Goal: Information Seeking & Learning: Learn about a topic

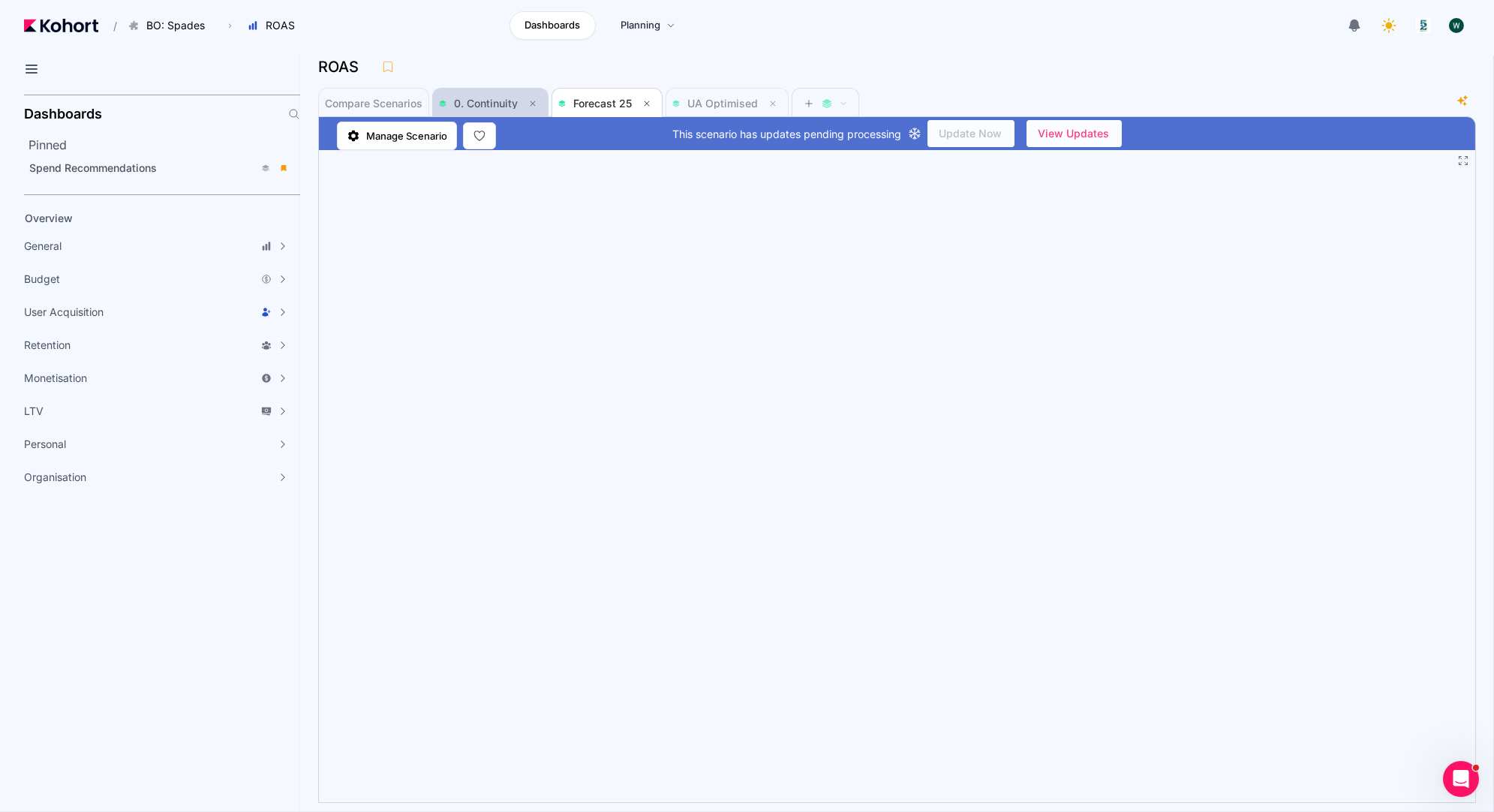
click at [490, 97] on span "0. Continuity" at bounding box center [490, 103] width 103 height 18
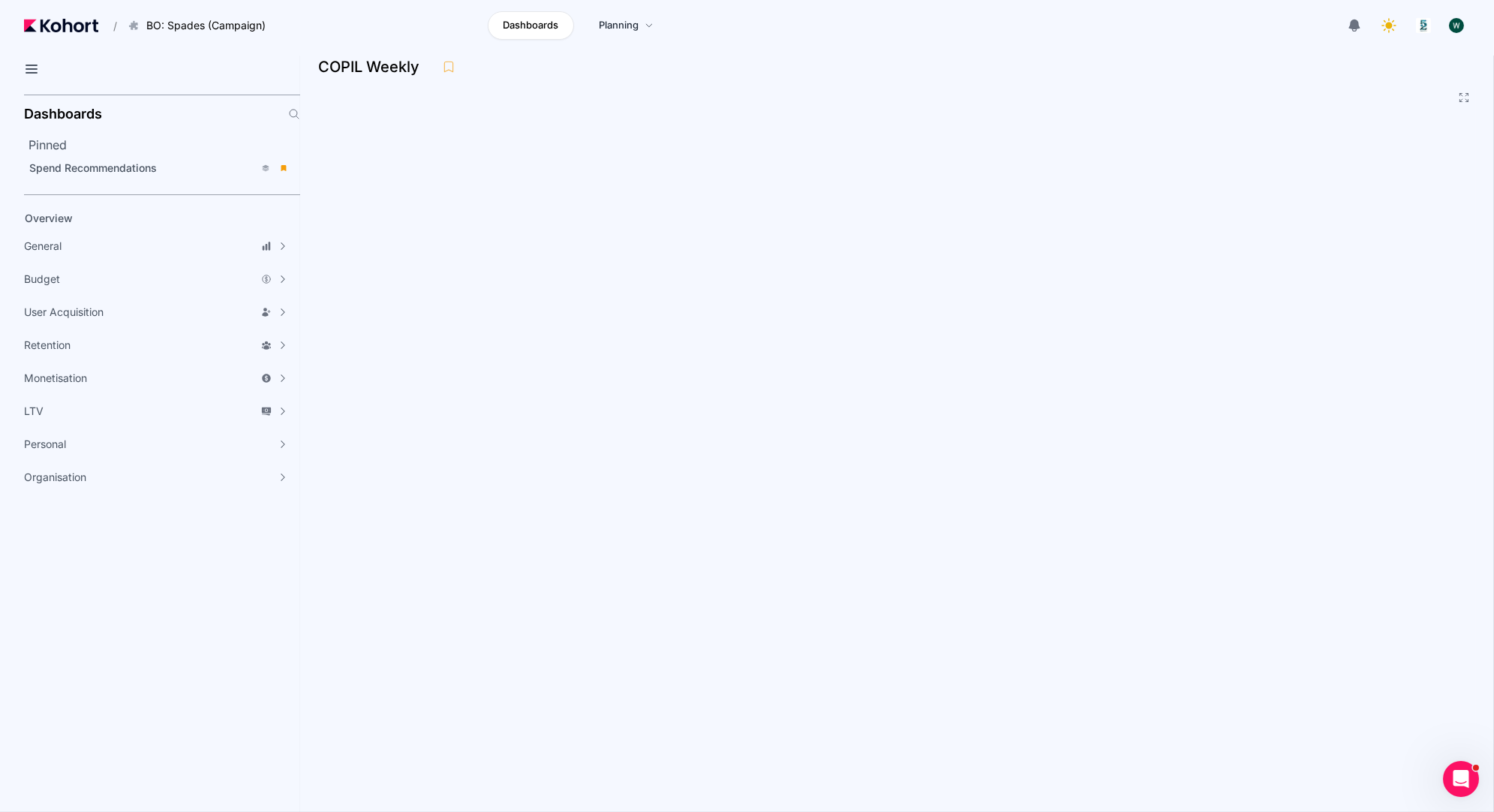
click at [283, 720] on aside "Dashboards Pinned Spend Recommendations Overview General Accuracy Metrics Analy…" at bounding box center [150, 450] width 301 height 723
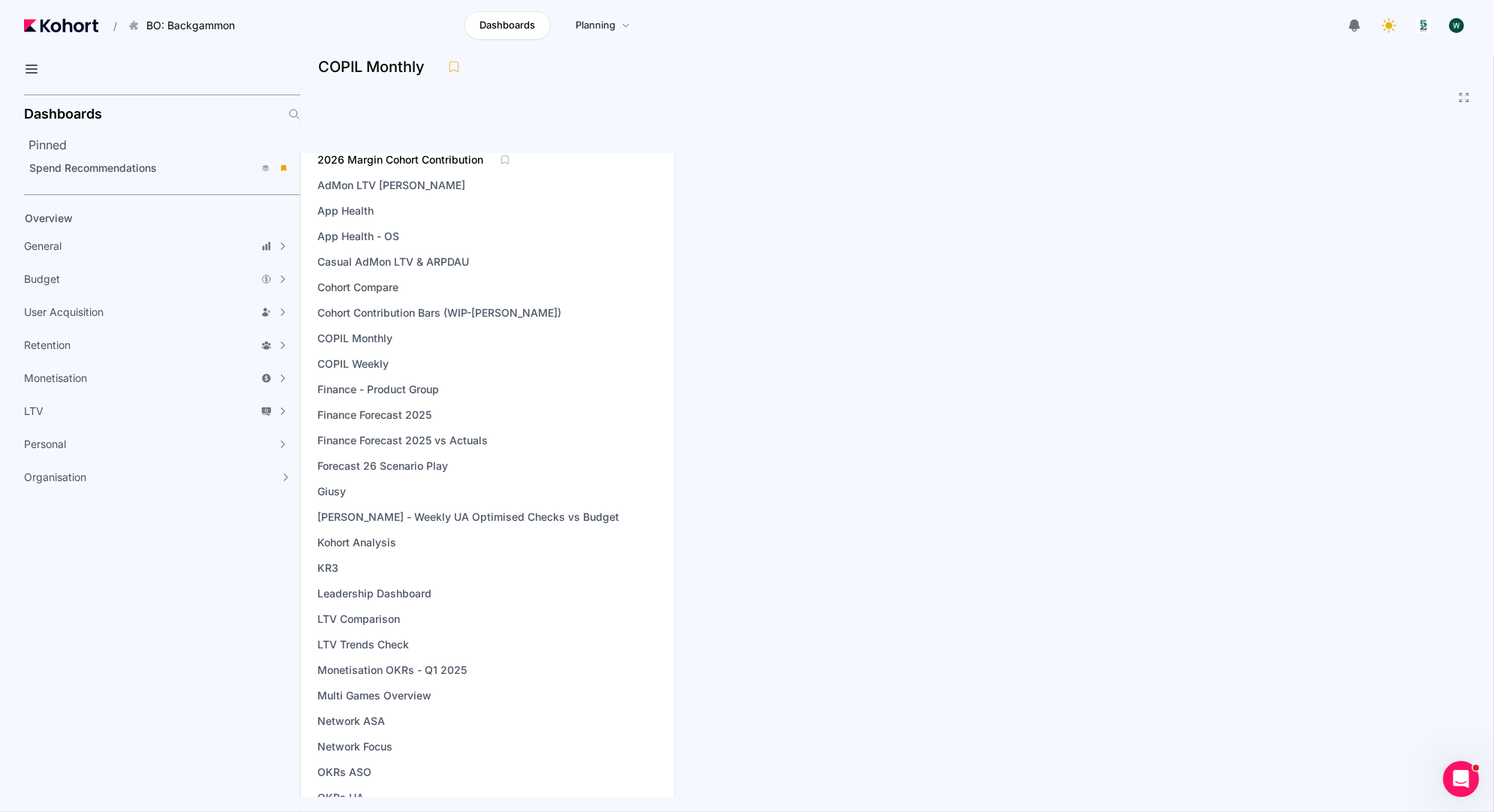
scroll to position [141, 0]
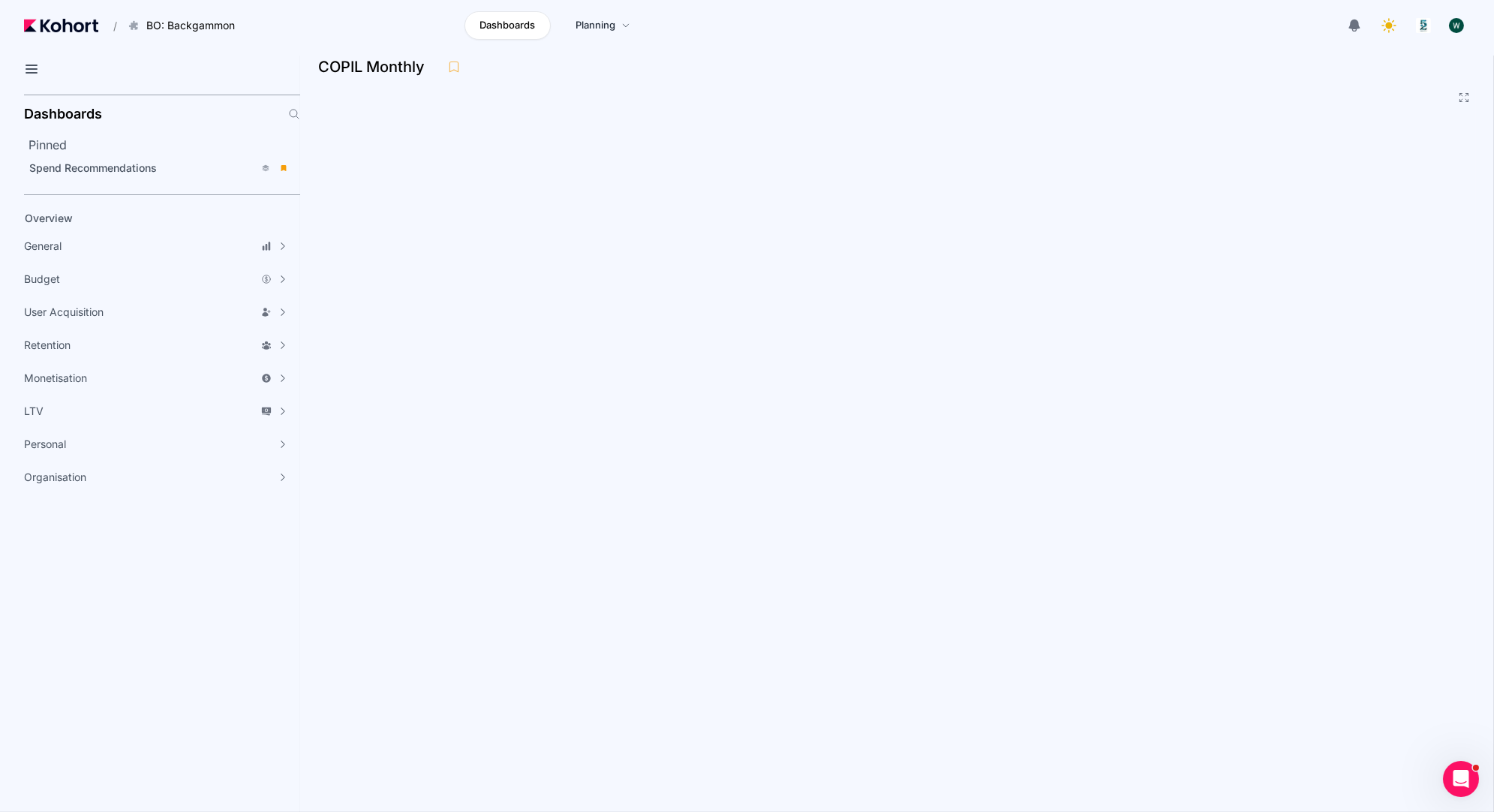
drag, startPoint x: 438, startPoint y: 464, endPoint x: 329, endPoint y: 5, distance: 471.8
click at [0, 0] on main "/ BO: Backgammon Go to products list BO: Backgammon BO: Bubble Shooter BO: Bubb…" at bounding box center [747, 406] width 1494 height 812
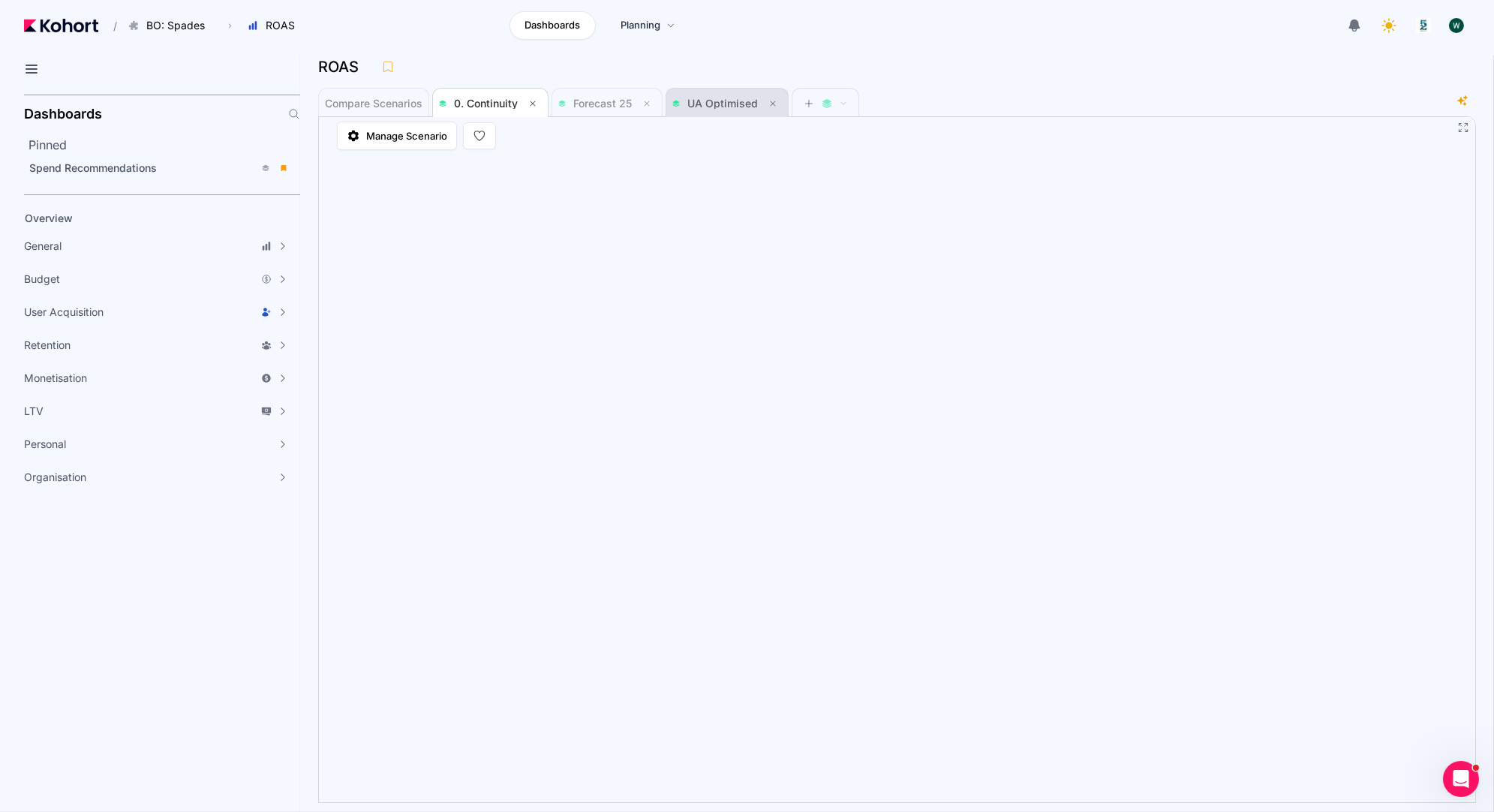
click at [711, 107] on span "UA Optimised" at bounding box center [722, 103] width 71 height 12
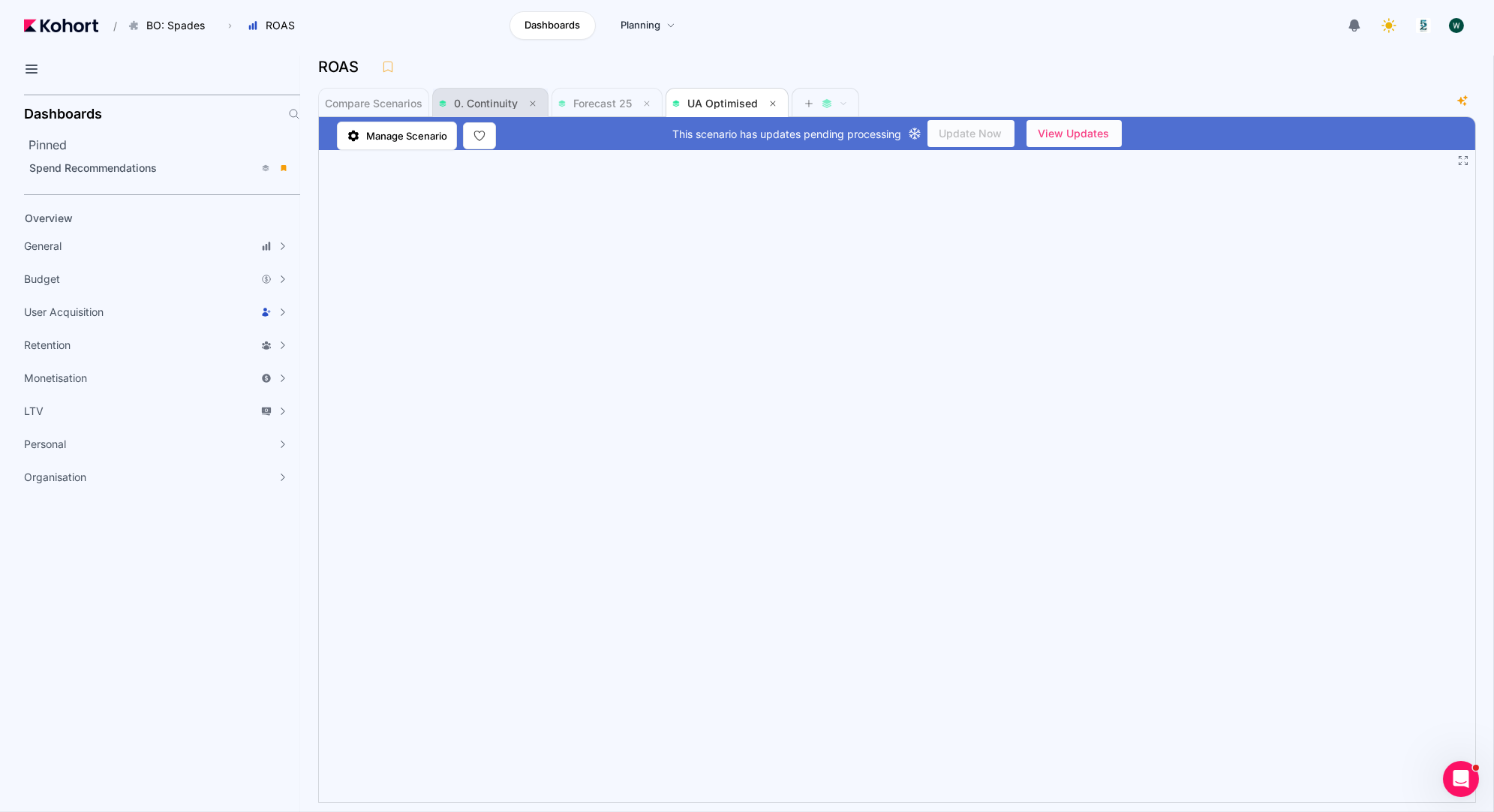
click at [474, 104] on span "0. Continuity" at bounding box center [486, 103] width 64 height 12
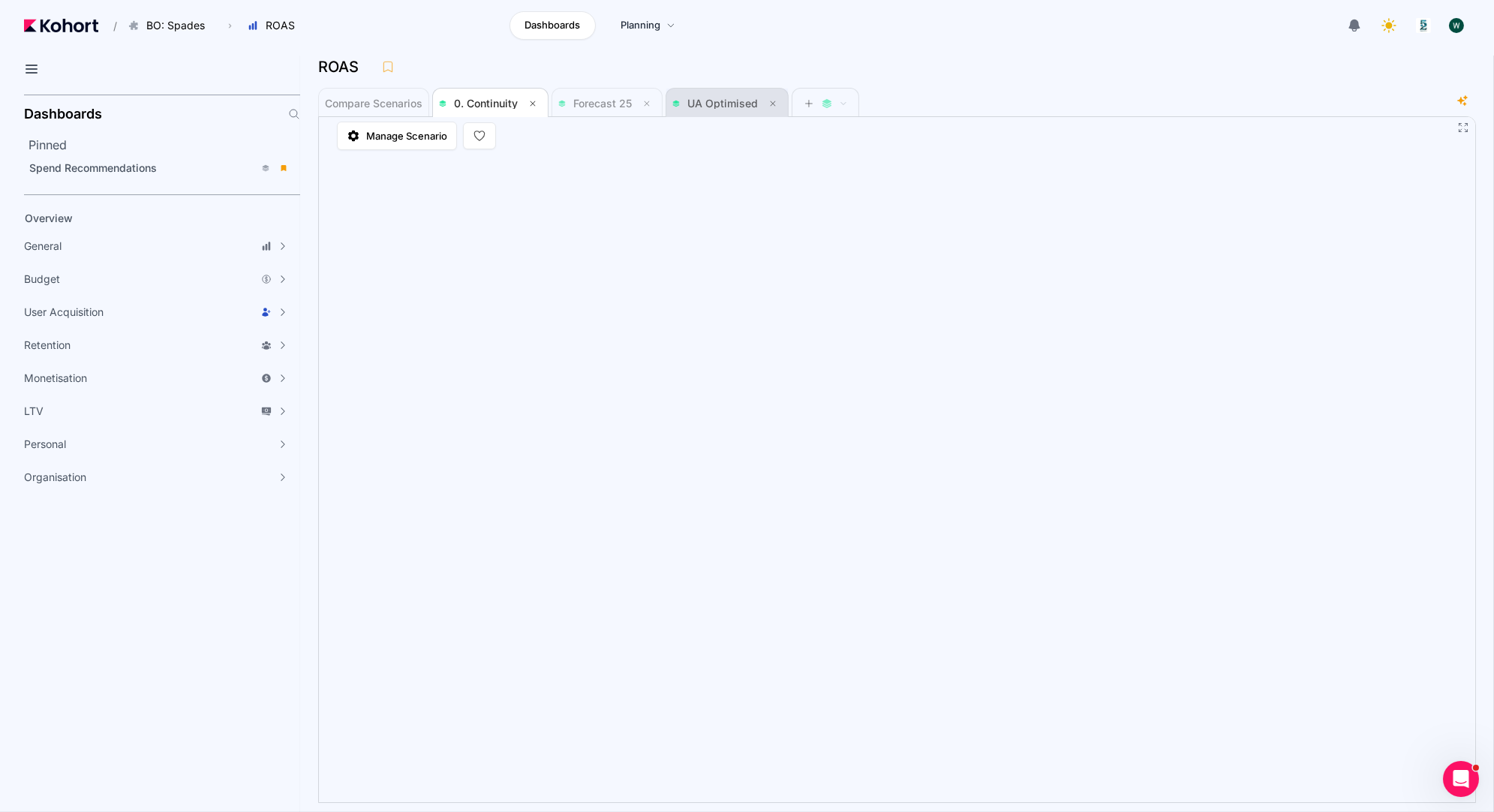
click at [727, 100] on span "UA Optimised" at bounding box center [722, 103] width 71 height 12
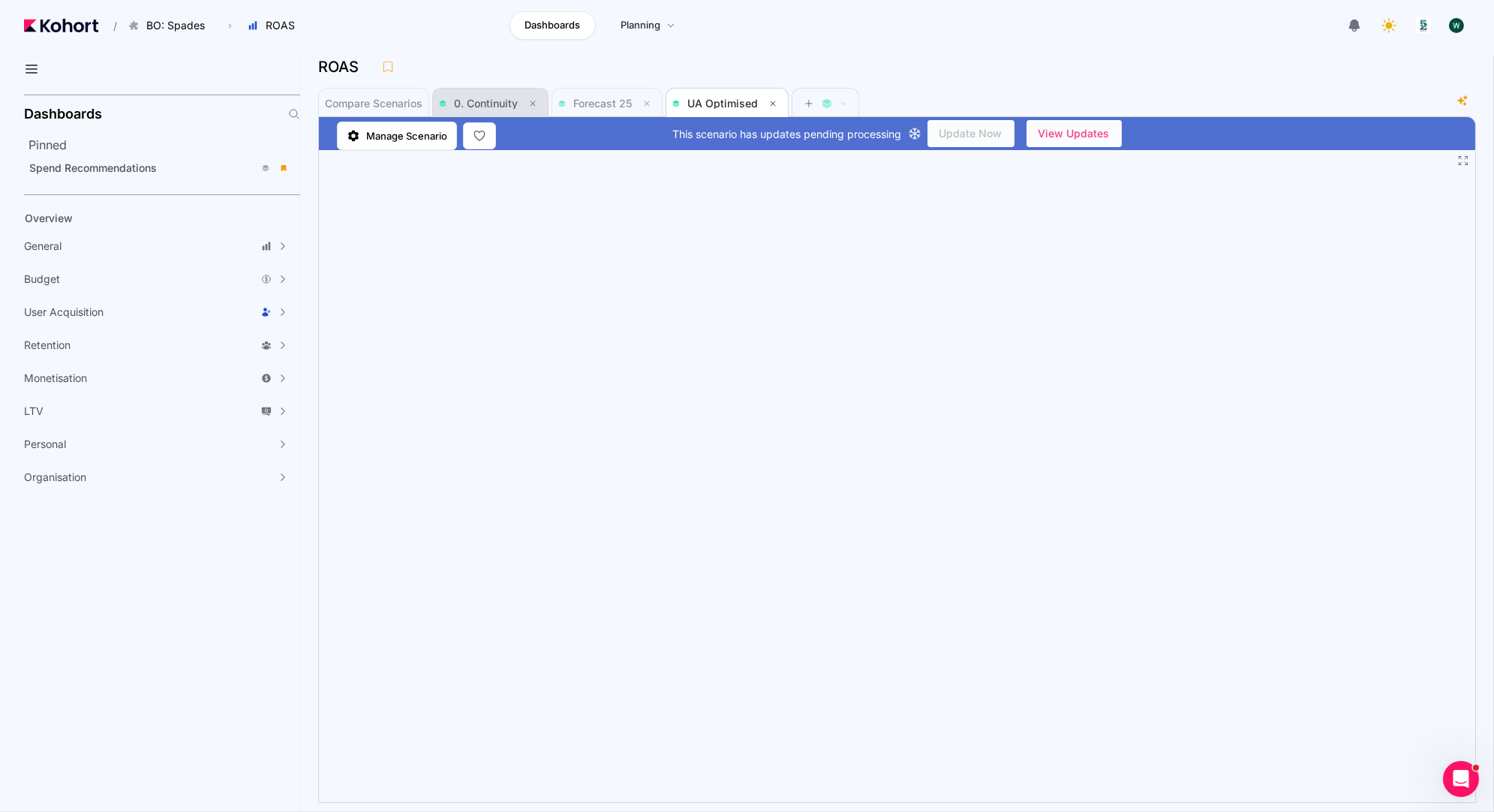
click at [502, 97] on span "0. Continuity" at bounding box center [486, 103] width 64 height 12
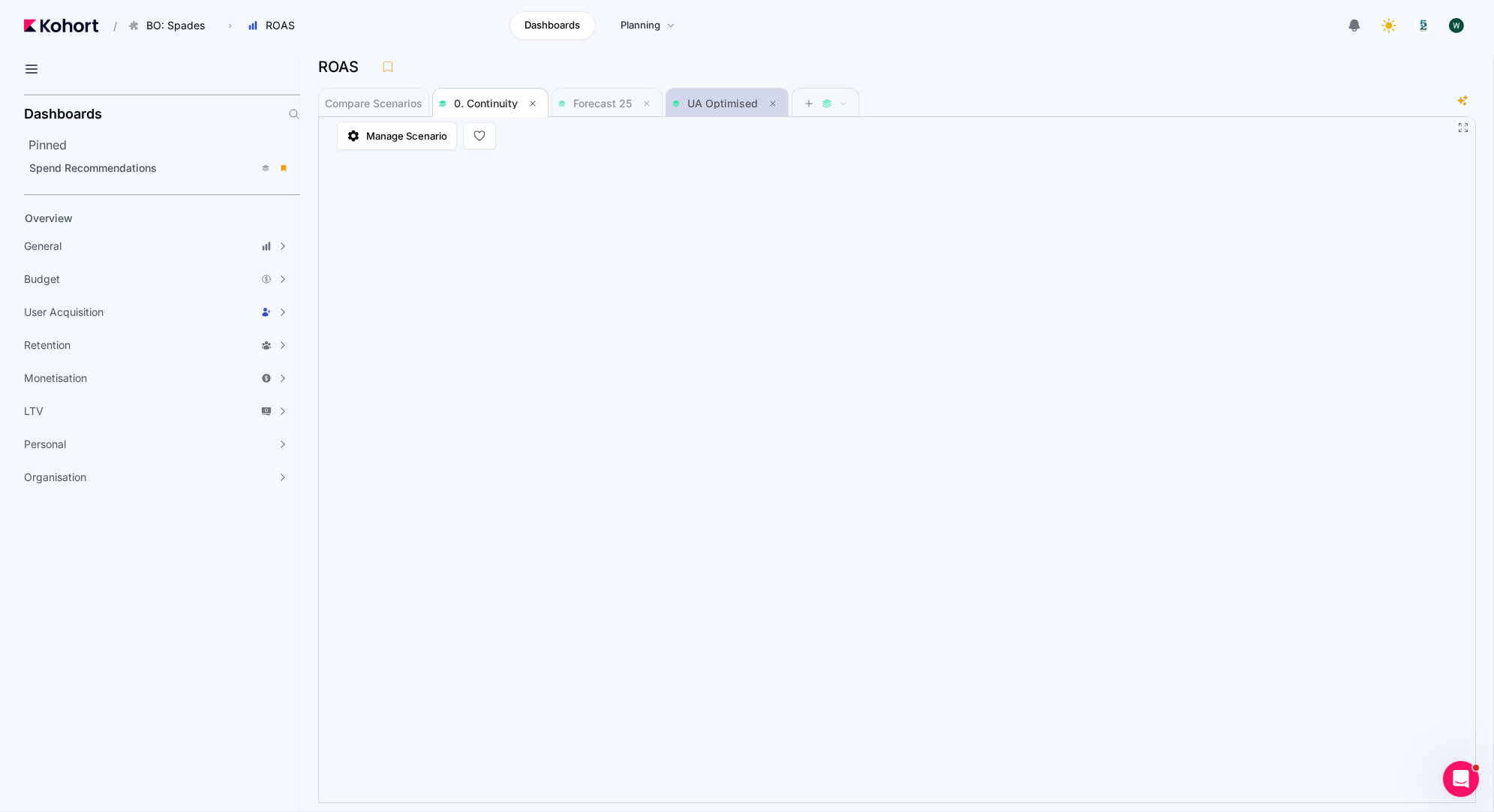
click at [694, 107] on span "UA Optimised" at bounding box center [722, 103] width 71 height 12
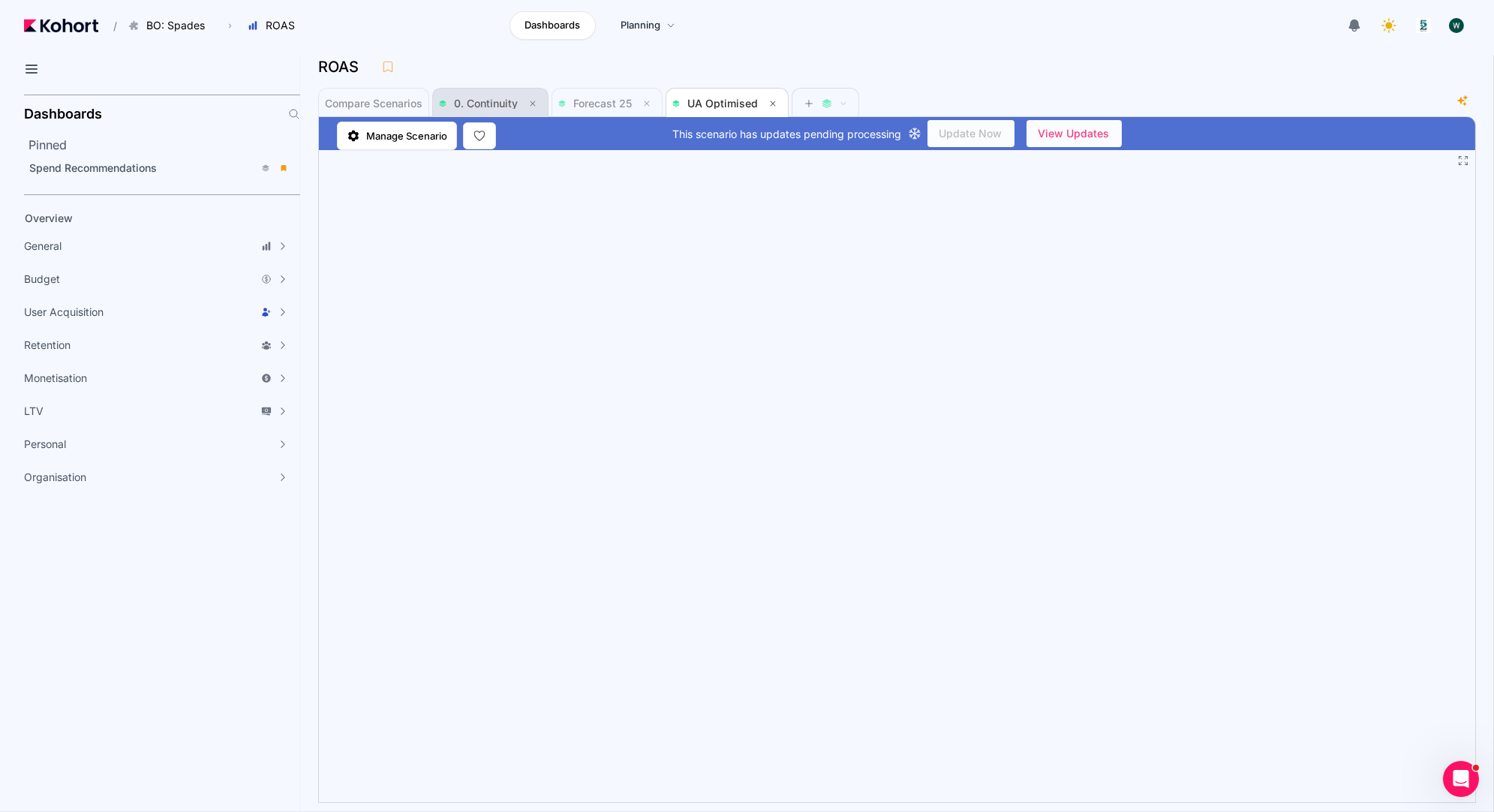
click at [482, 107] on span "0. Continuity" at bounding box center [486, 103] width 64 height 12
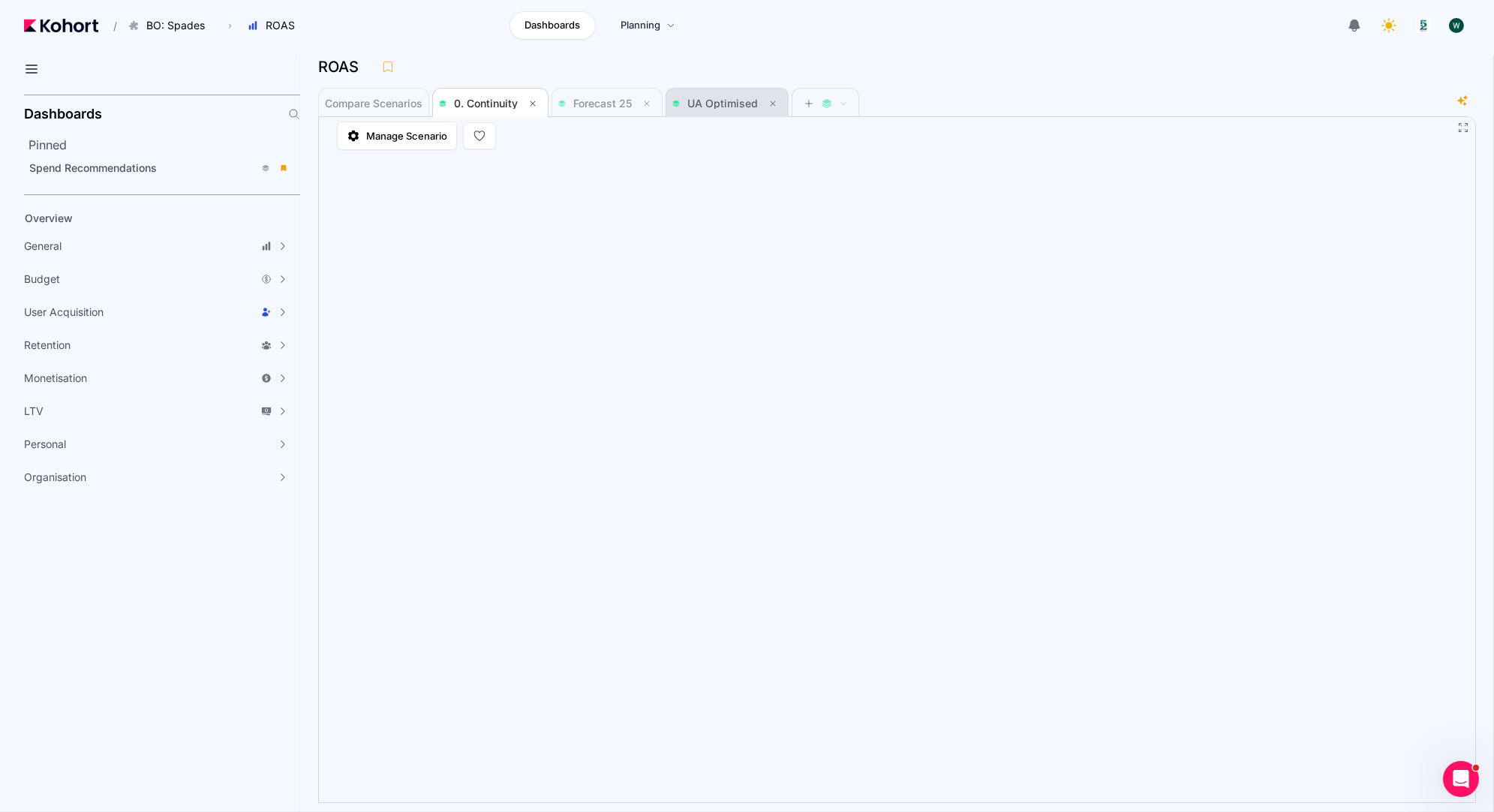
click at [677, 111] on span "UA Optimised" at bounding box center [727, 103] width 110 height 18
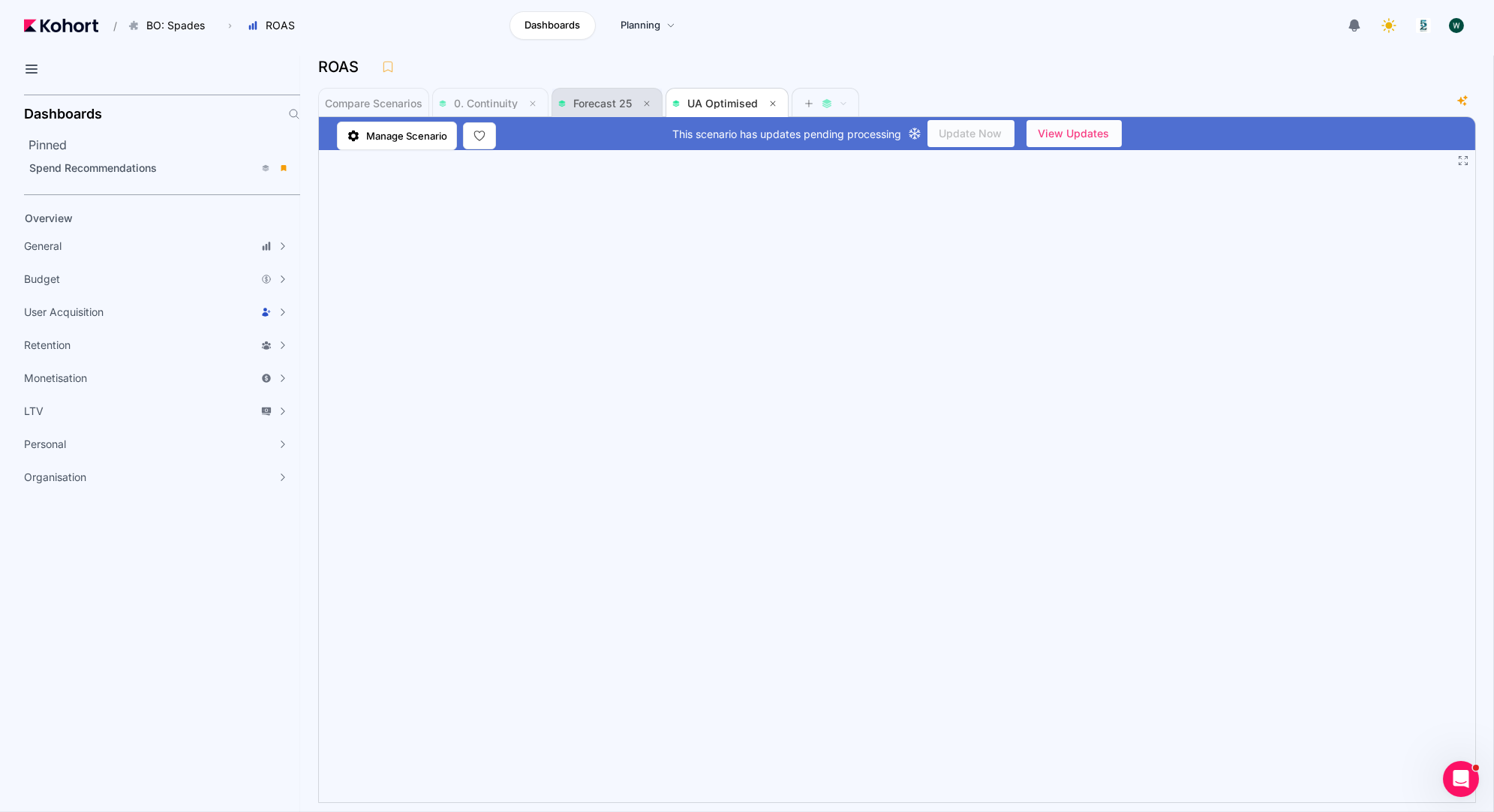
click at [585, 95] on span "Forecast 25" at bounding box center [606, 103] width 97 height 18
click at [712, 97] on span "UA Optimised" at bounding box center [722, 103] width 71 height 12
click at [483, 89] on span "0. Continuity" at bounding box center [490, 104] width 103 height 30
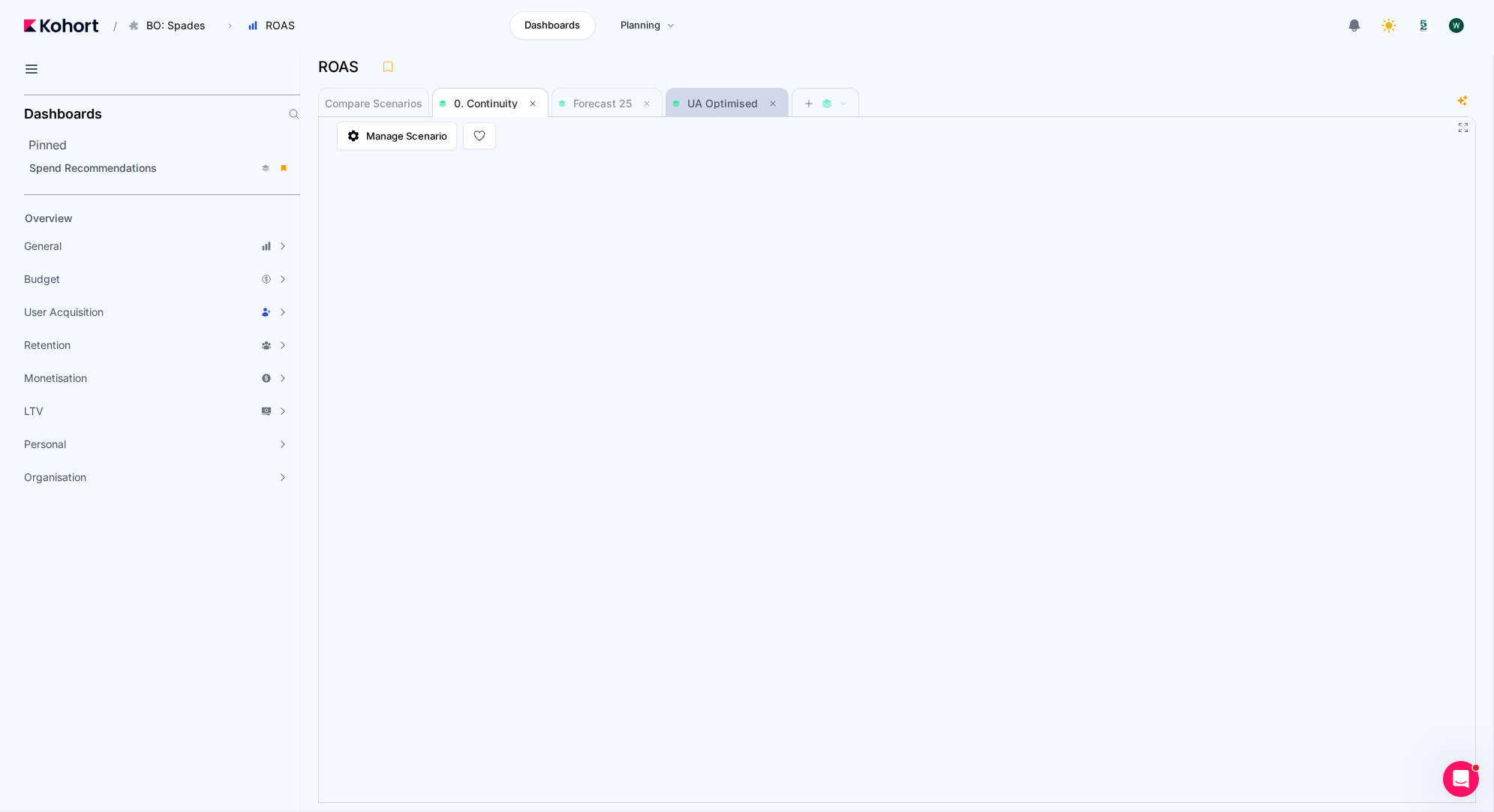
click at [734, 104] on span "UA Optimised" at bounding box center [722, 103] width 71 height 12
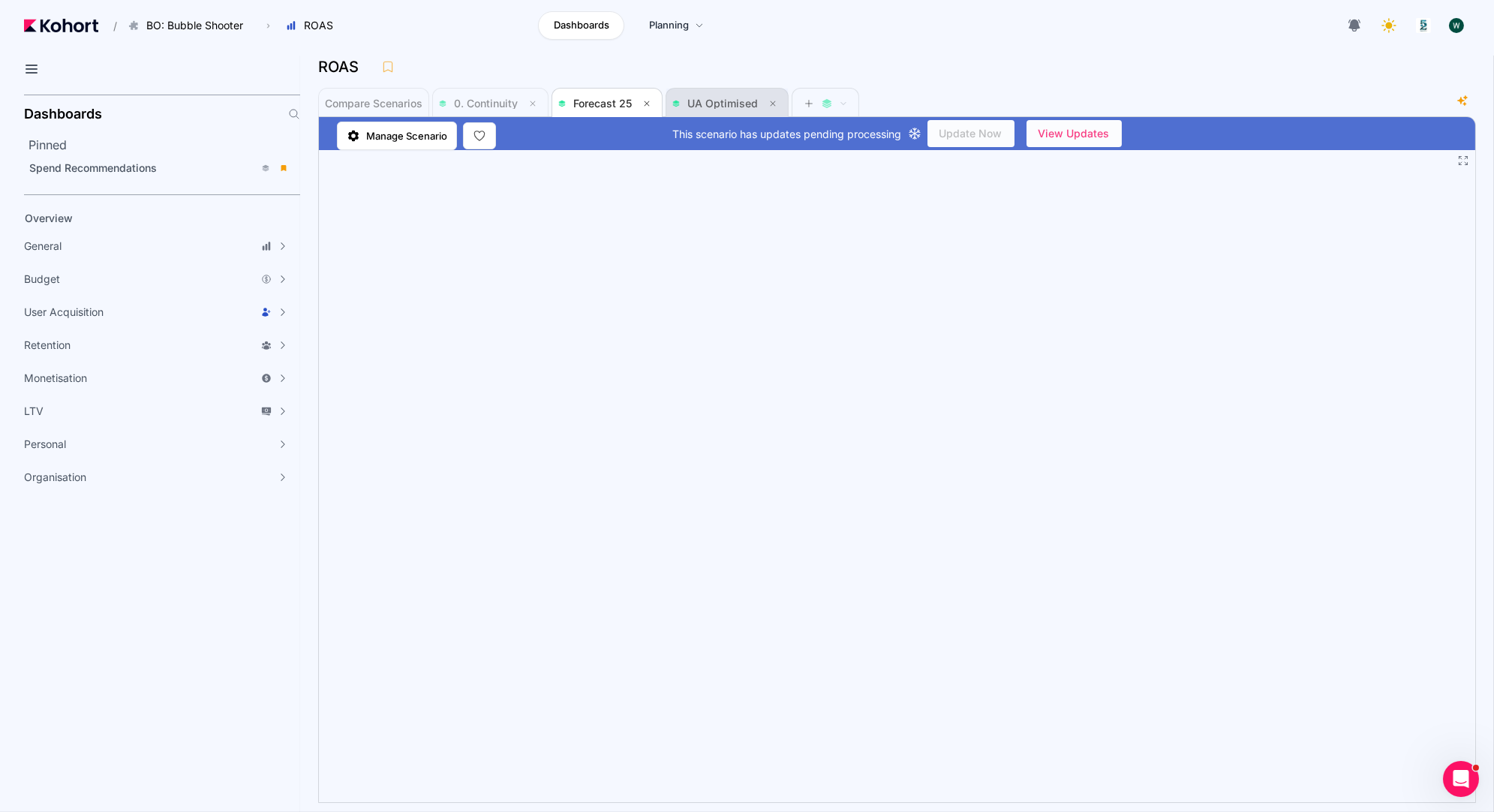
scroll to position [1, 0]
click at [726, 106] on span "UA Optimised" at bounding box center [722, 102] width 71 height 12
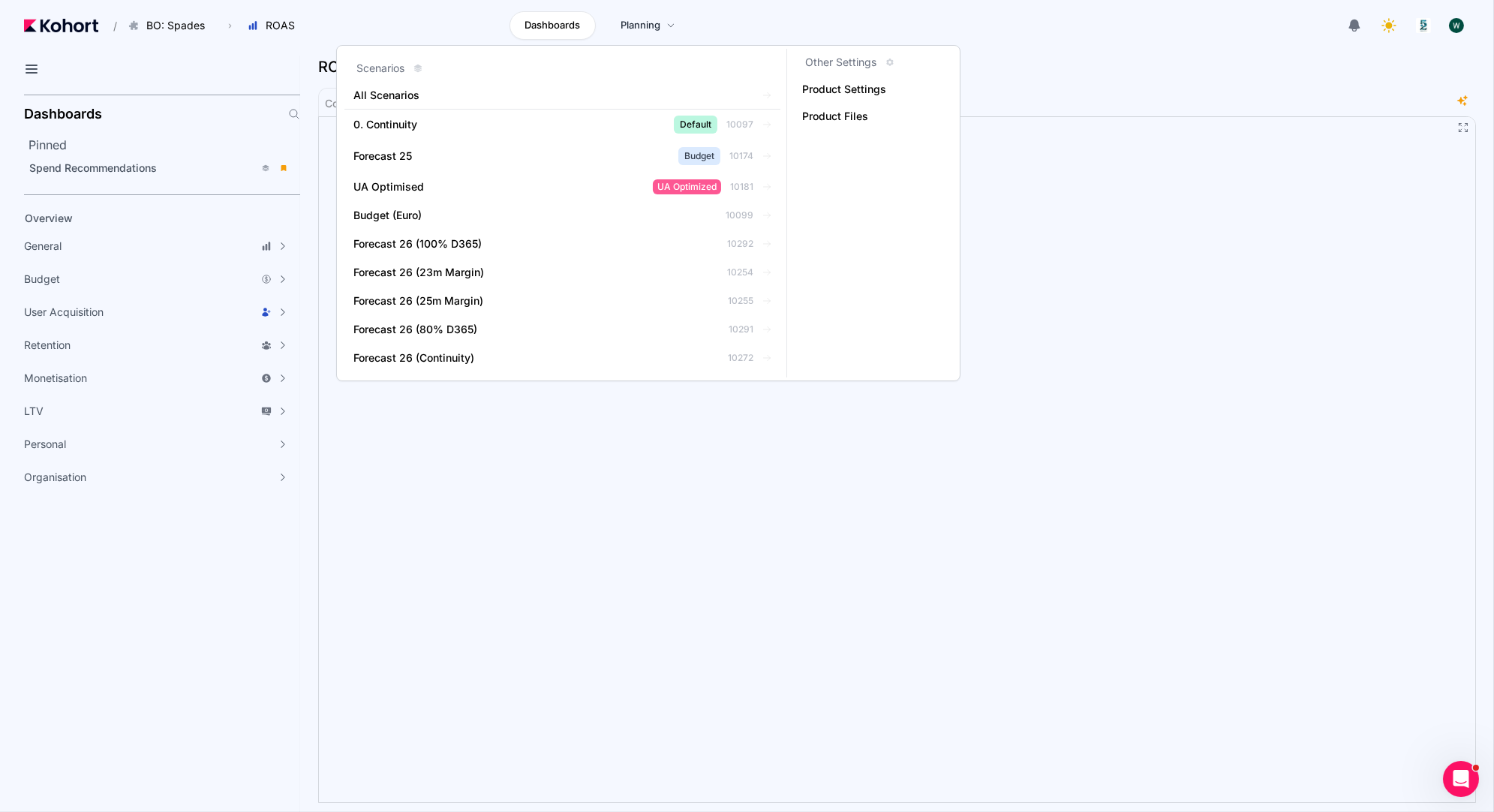
click at [1173, 74] on div "ROAS" at bounding box center [891, 66] width 1146 height 23
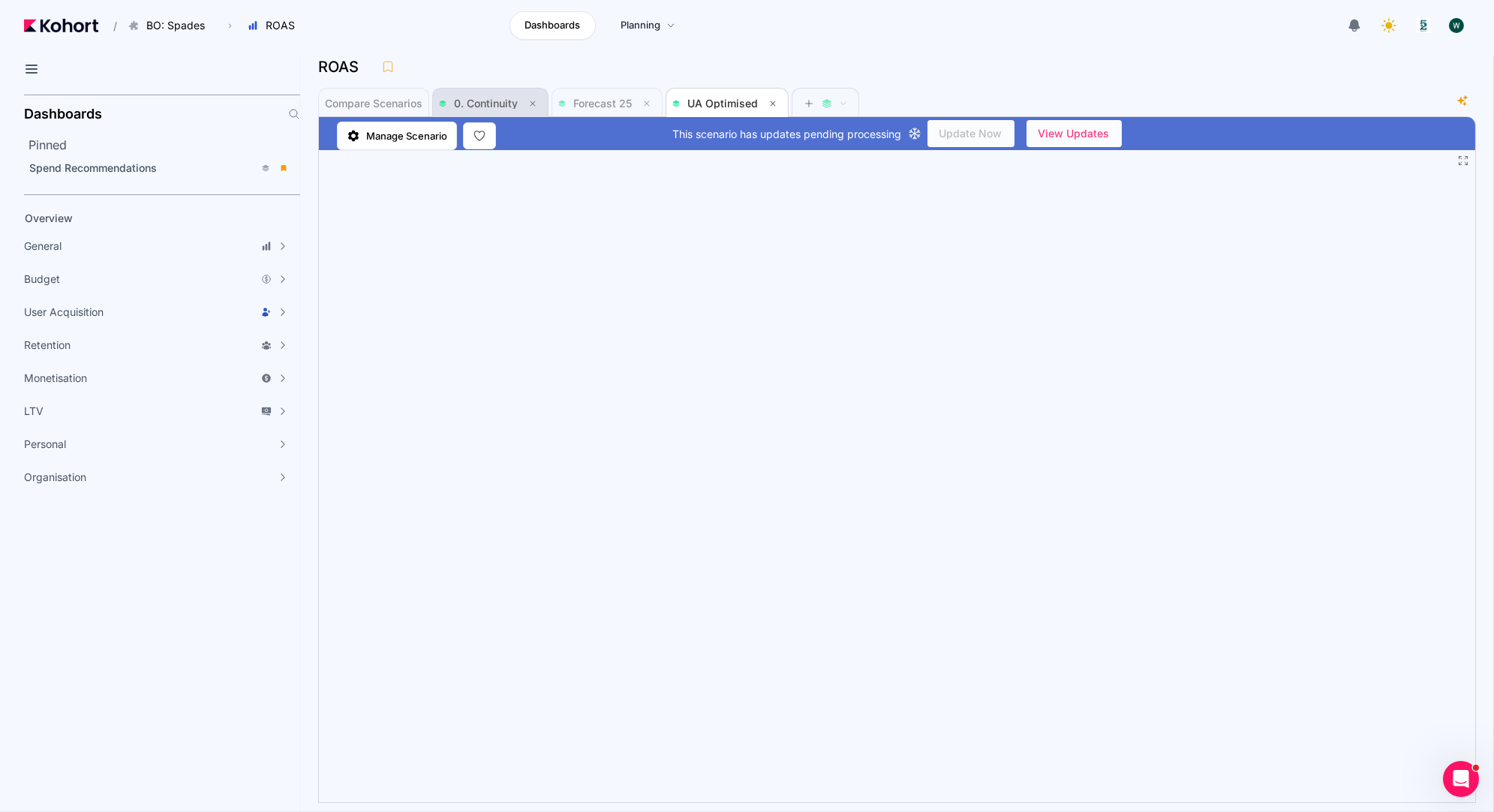
click at [476, 90] on span "0. Continuity" at bounding box center [490, 104] width 103 height 30
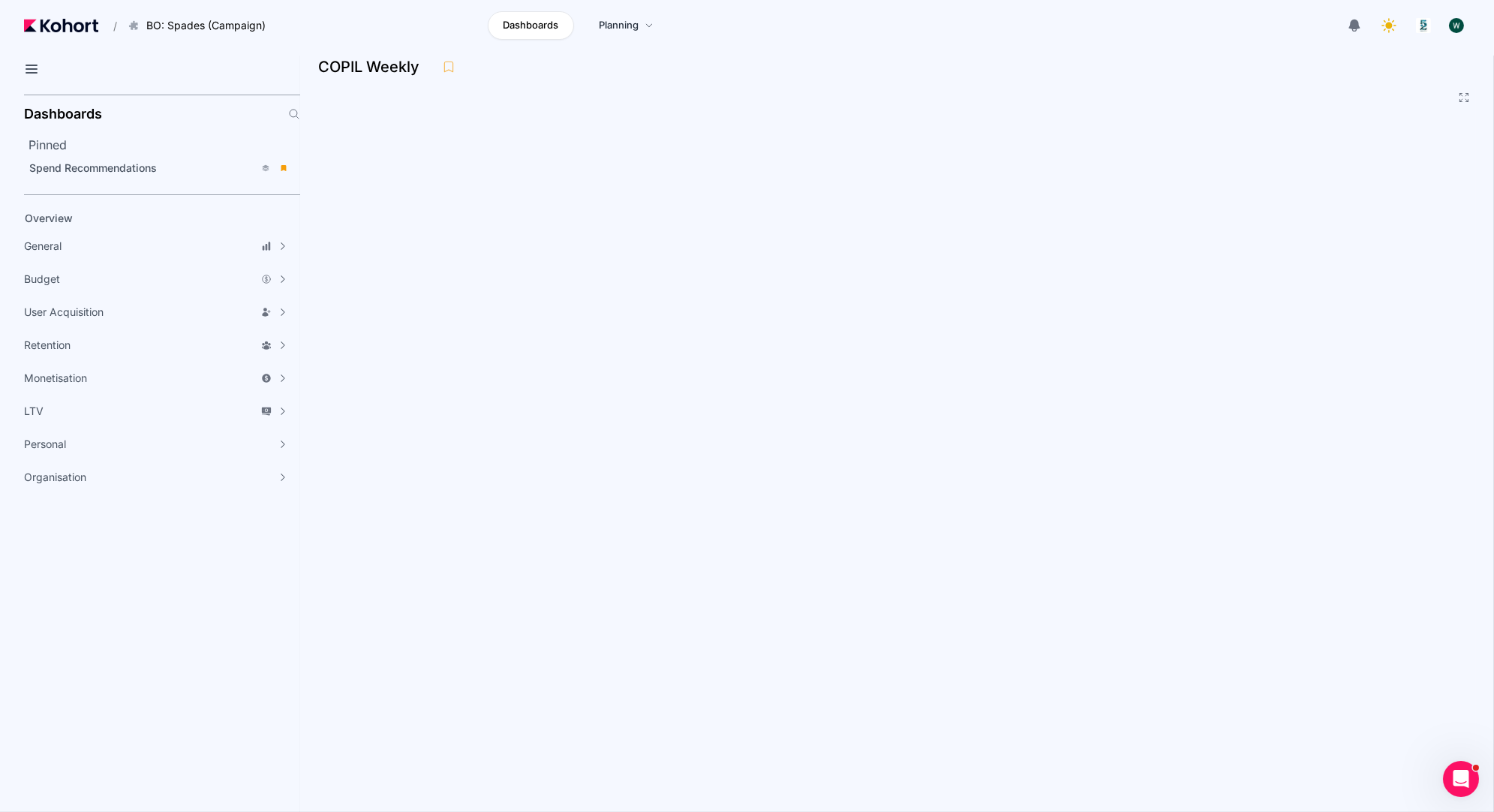
click at [803, 62] on div "COPIL Weekly" at bounding box center [891, 66] width 1146 height 23
